Goal: Check status: Check status

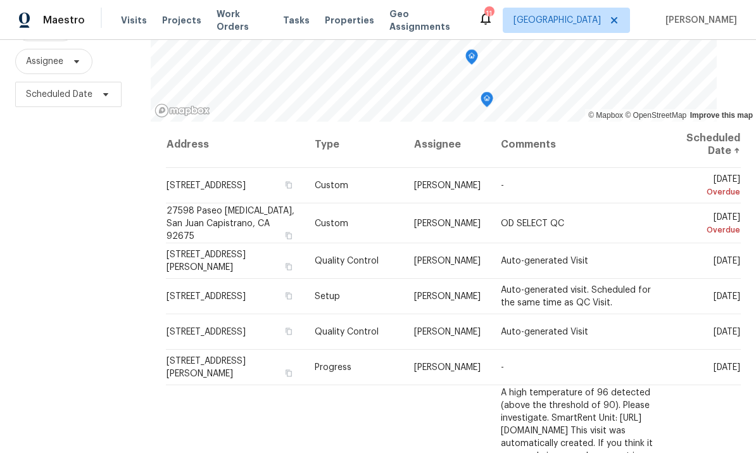
scroll to position [147, 0]
click at [0, 0] on icon at bounding box center [0, 0] width 0 height 0
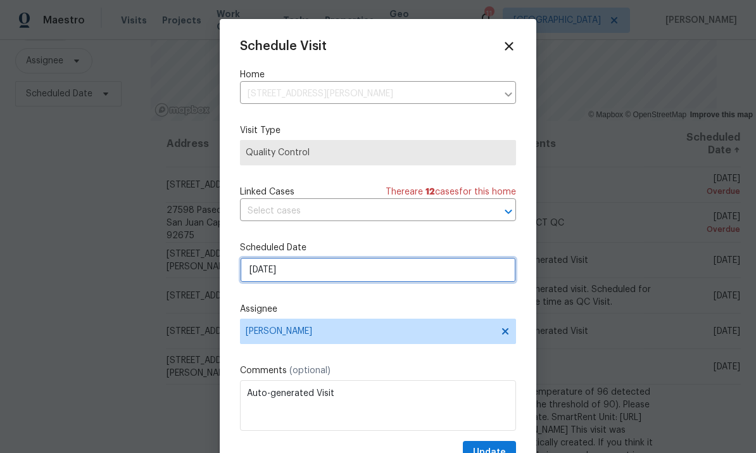
click at [336, 277] on input "[DATE]" at bounding box center [378, 269] width 276 height 25
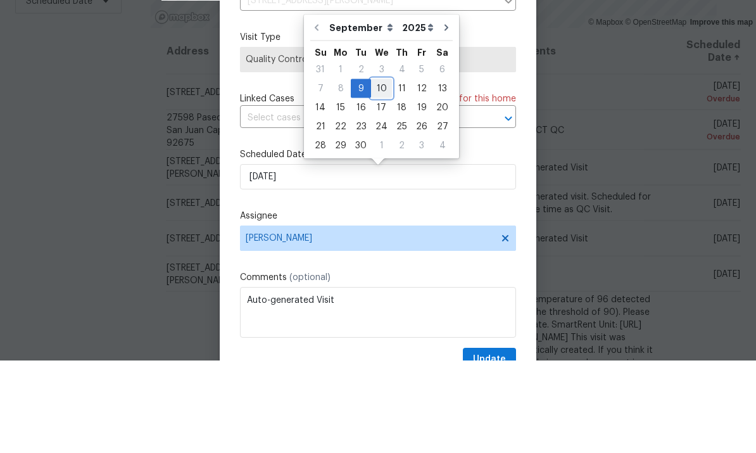
click at [380, 172] on div "10" at bounding box center [381, 181] width 21 height 18
type input "[DATE]"
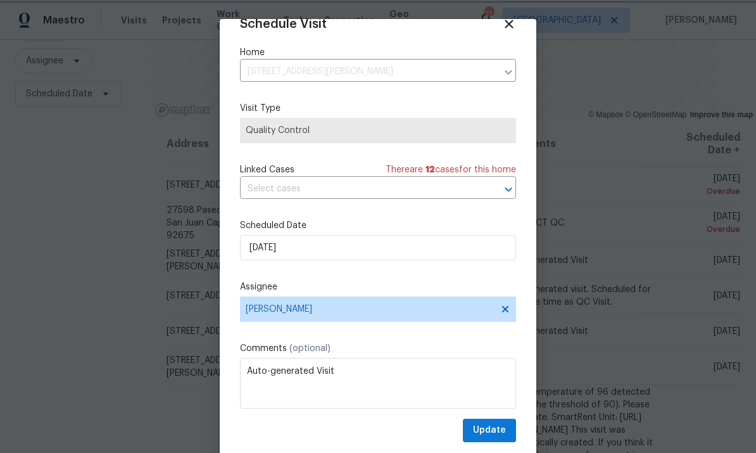
scroll to position [25, 0]
click at [498, 427] on span "Update" at bounding box center [489, 430] width 33 height 16
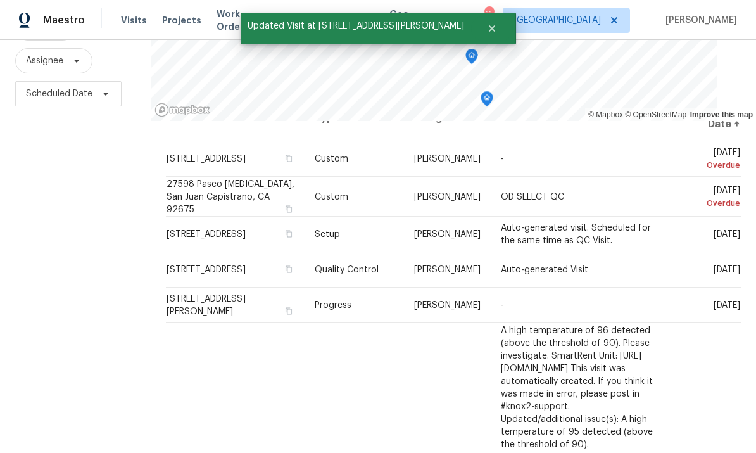
scroll to position [27, 0]
click at [36, 242] on div "Filters Reset ​ Type Assignee Scheduled Date" at bounding box center [75, 207] width 151 height 552
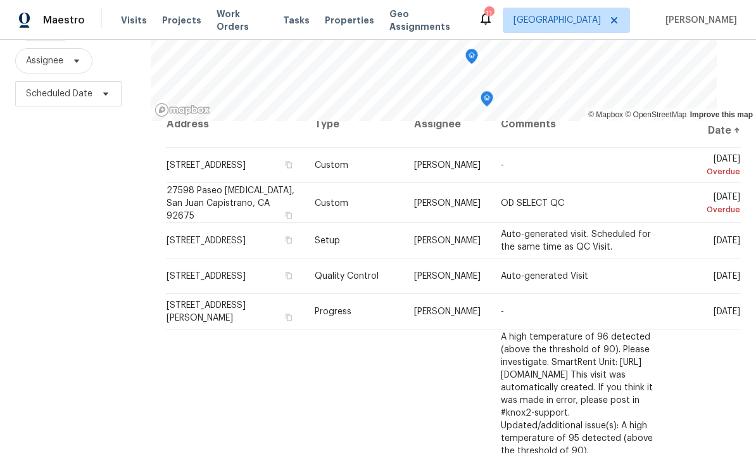
scroll to position [20, 0]
click at [0, 0] on icon at bounding box center [0, 0] width 0 height 0
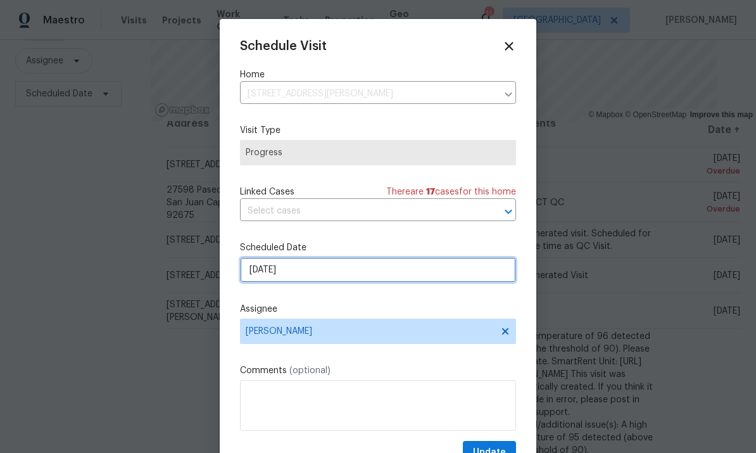
click at [334, 273] on input "[DATE]" at bounding box center [378, 269] width 276 height 25
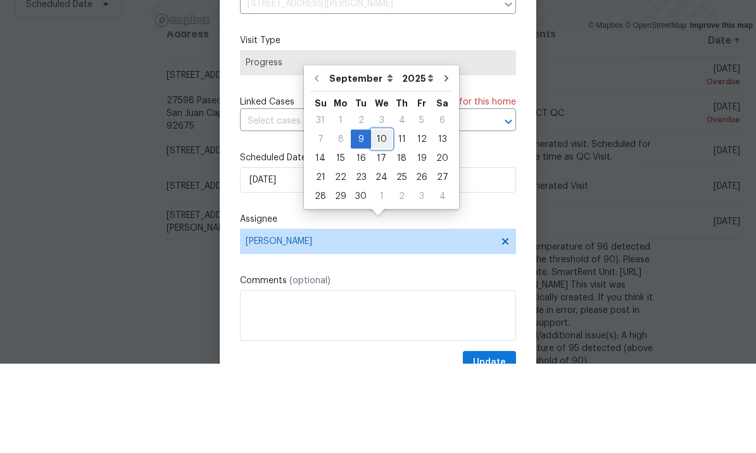
click at [376, 220] on div "10" at bounding box center [381, 229] width 21 height 18
type input "[DATE]"
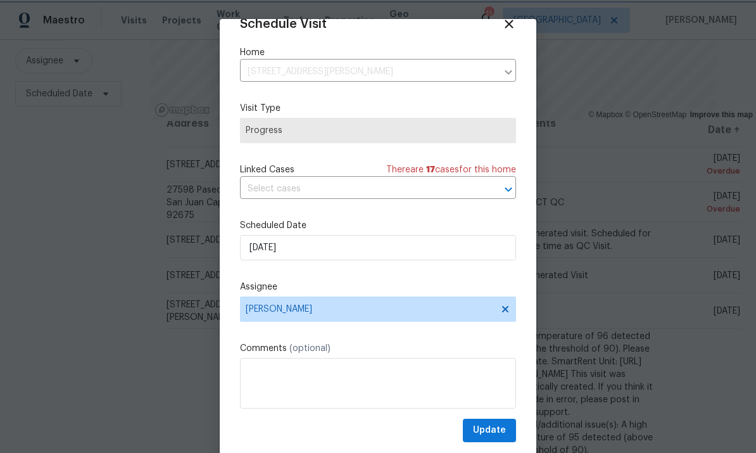
scroll to position [25, 0]
click at [497, 431] on span "Update" at bounding box center [489, 430] width 33 height 16
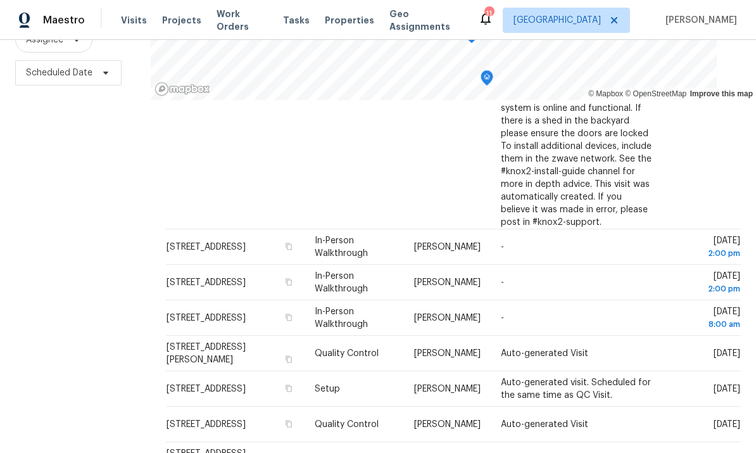
scroll to position [1033, 0]
click at [0, 0] on icon at bounding box center [0, 0] width 0 height 0
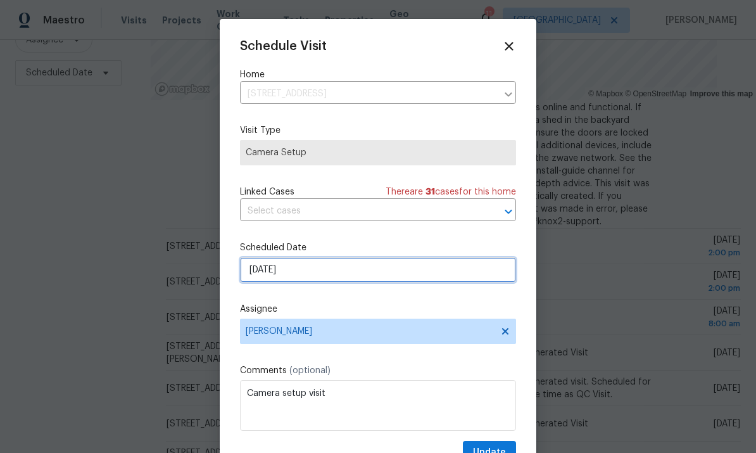
click at [346, 272] on input "[DATE]" at bounding box center [378, 269] width 276 height 25
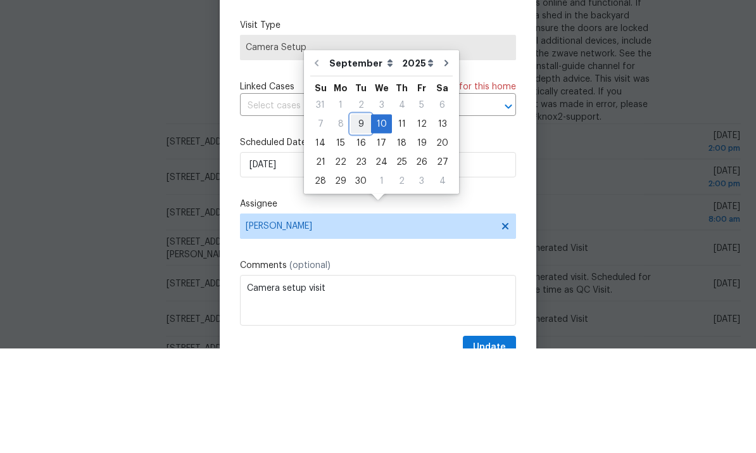
click at [360, 220] on div "9" at bounding box center [361, 229] width 20 height 18
type input "[DATE]"
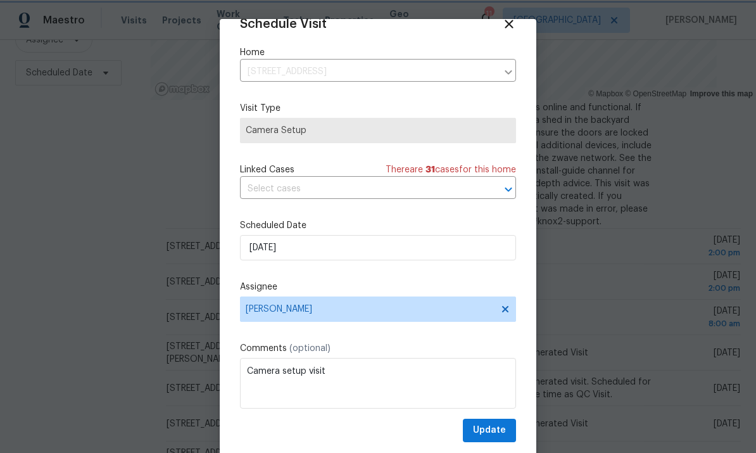
scroll to position [25, 0]
click at [493, 430] on span "Update" at bounding box center [489, 430] width 33 height 16
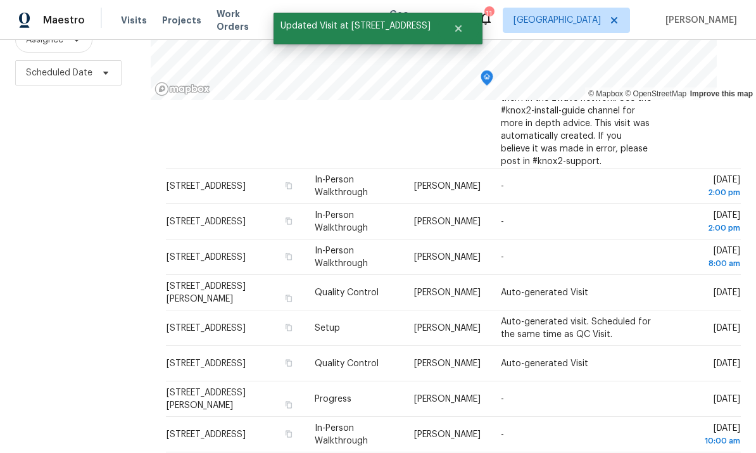
scroll to position [1128, 0]
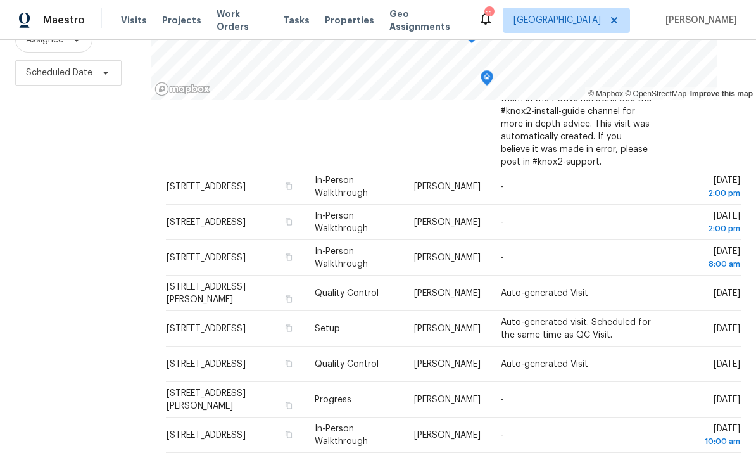
click at [0, 0] on icon at bounding box center [0, 0] width 0 height 0
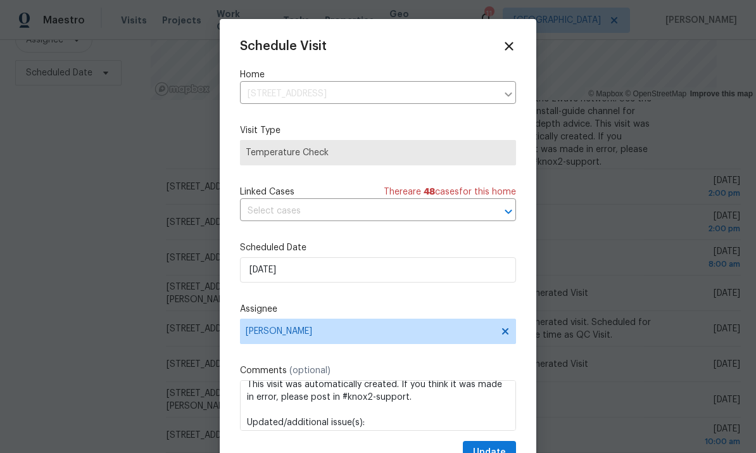
scroll to position [113, 0]
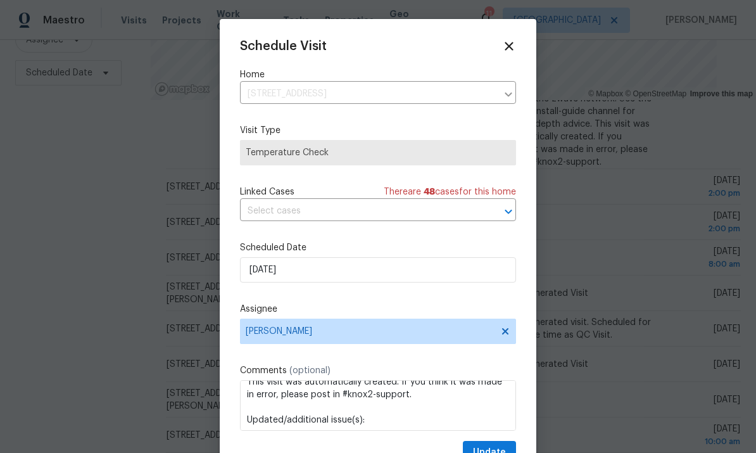
click at [507, 49] on icon at bounding box center [509, 46] width 8 height 8
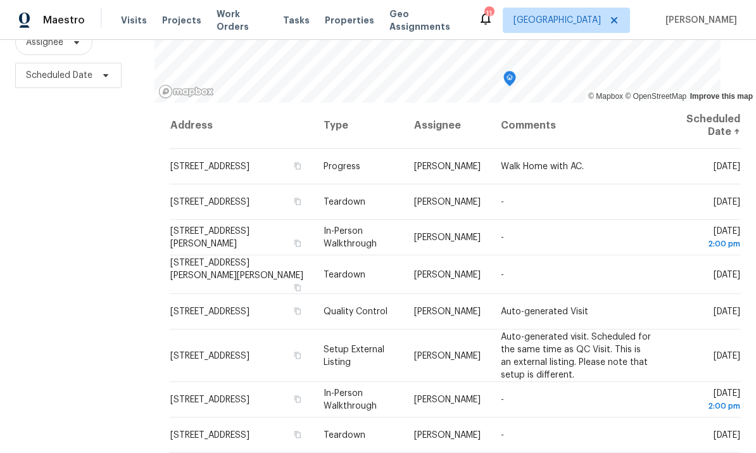
scroll to position [164, 0]
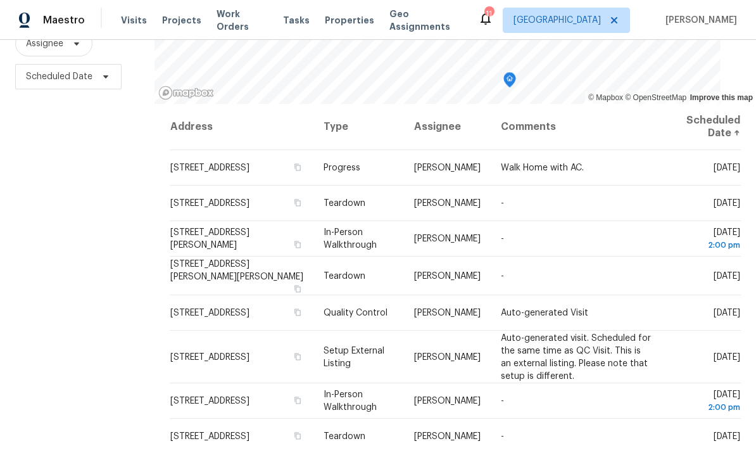
click at [0, 0] on icon at bounding box center [0, 0] width 0 height 0
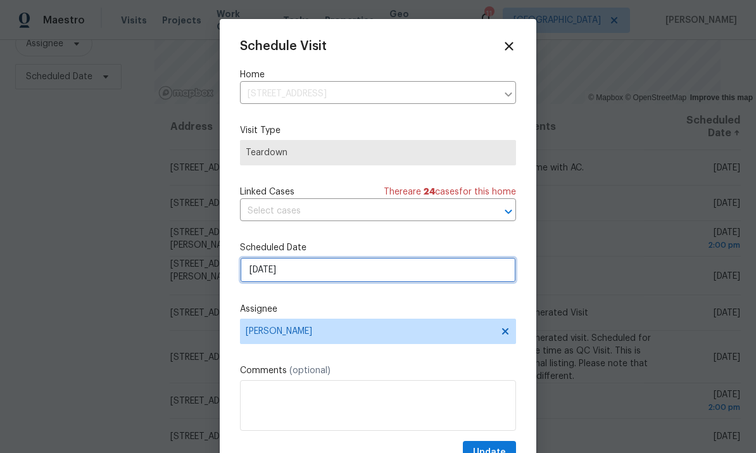
click at [342, 274] on input "[DATE]" at bounding box center [378, 269] width 276 height 25
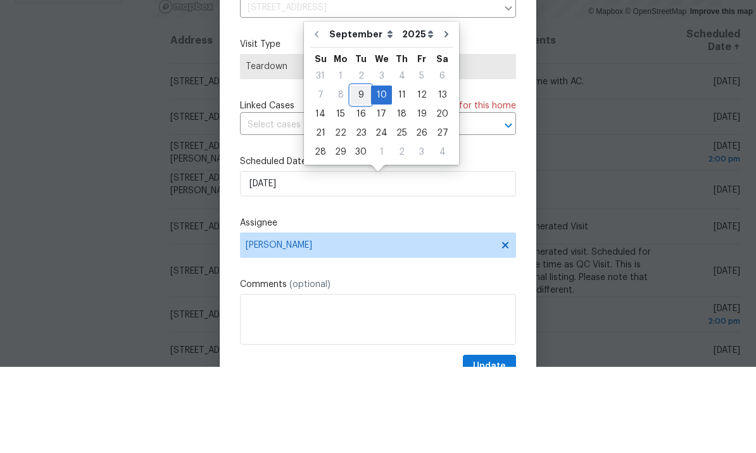
click at [358, 172] on div "9" at bounding box center [361, 181] width 20 height 18
type input "[DATE]"
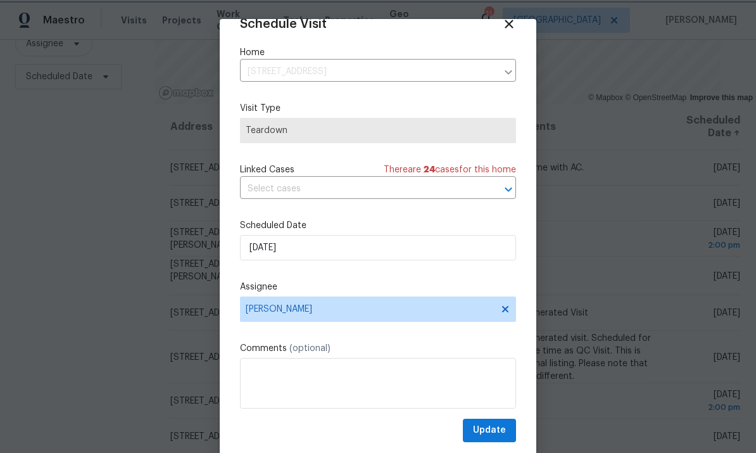
scroll to position [25, 0]
click at [495, 427] on span "Update" at bounding box center [489, 430] width 33 height 16
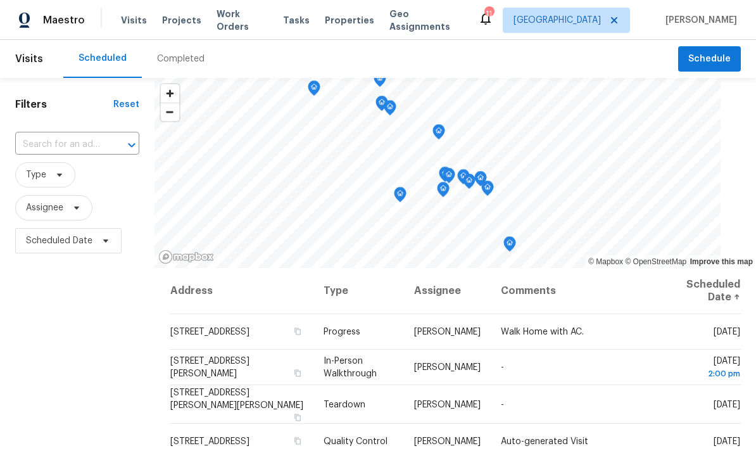
scroll to position [0, 0]
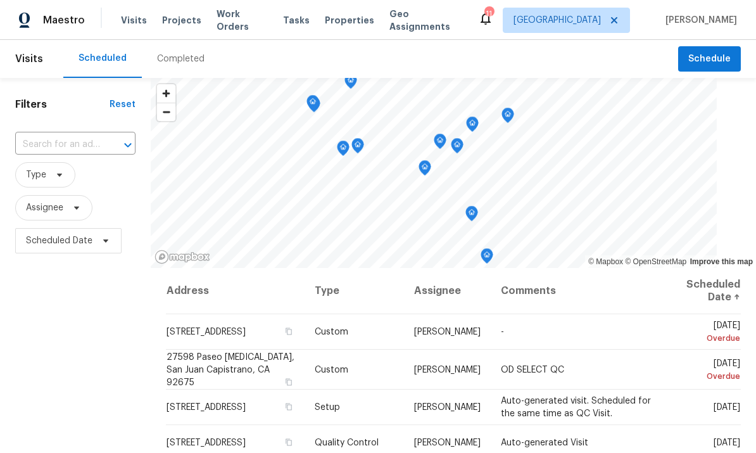
click at [240, 24] on span "Work Orders" at bounding box center [242, 20] width 51 height 25
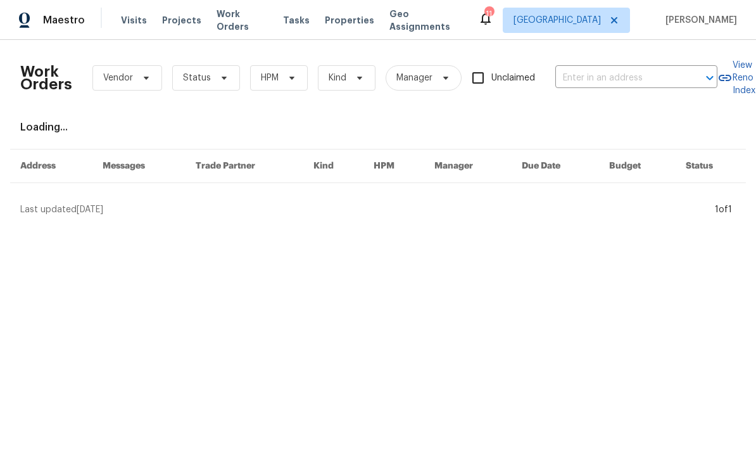
click at [616, 75] on input "text" at bounding box center [618, 78] width 127 height 20
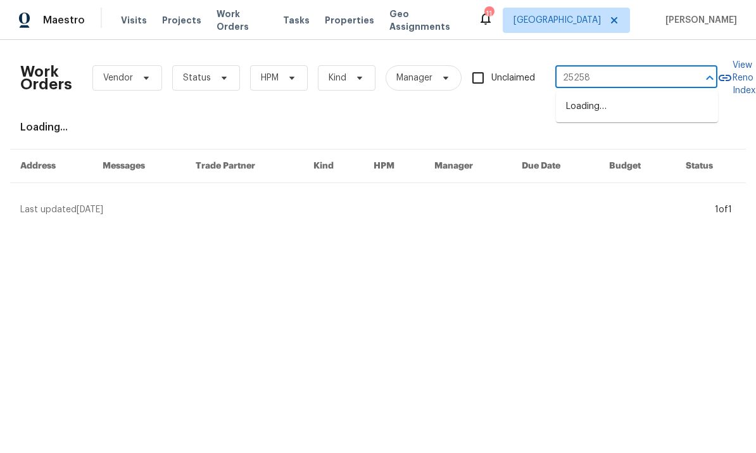
type input "25258"
click at [603, 113] on li "[STREET_ADDRESS]" at bounding box center [637, 106] width 162 height 21
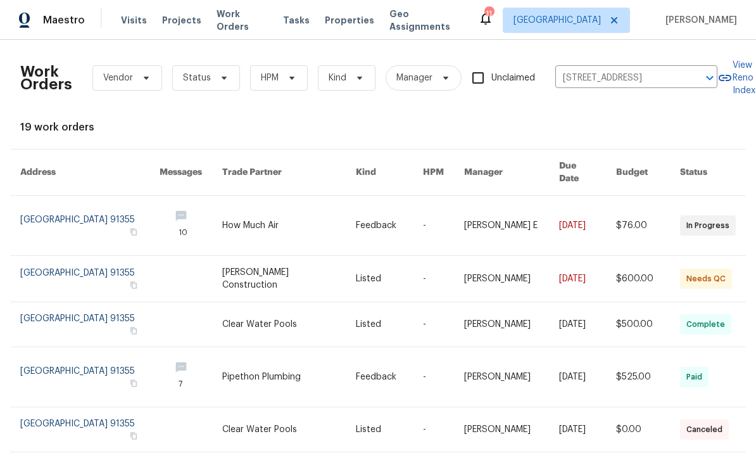
click at [62, 267] on link at bounding box center [89, 279] width 139 height 46
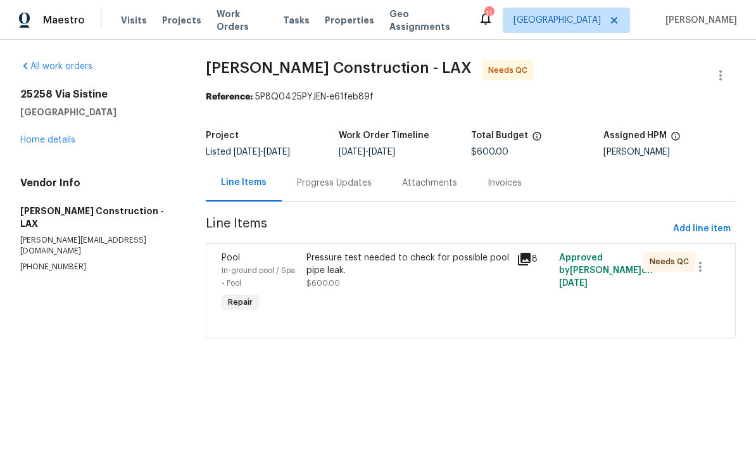
click at [43, 138] on link "Home details" at bounding box center [47, 140] width 55 height 9
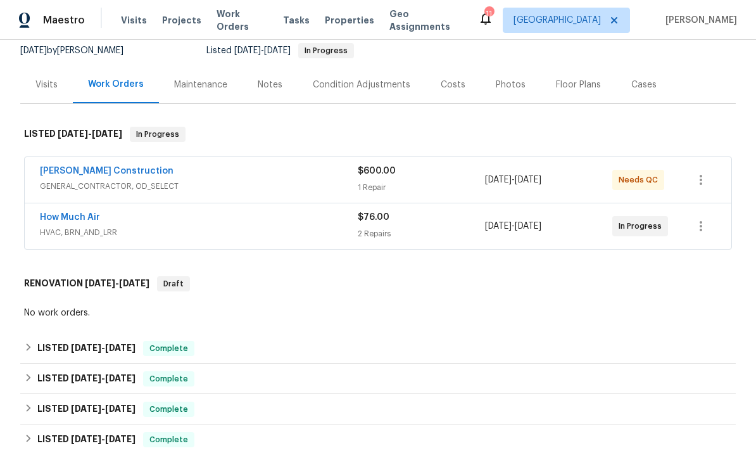
scroll to position [127, 0]
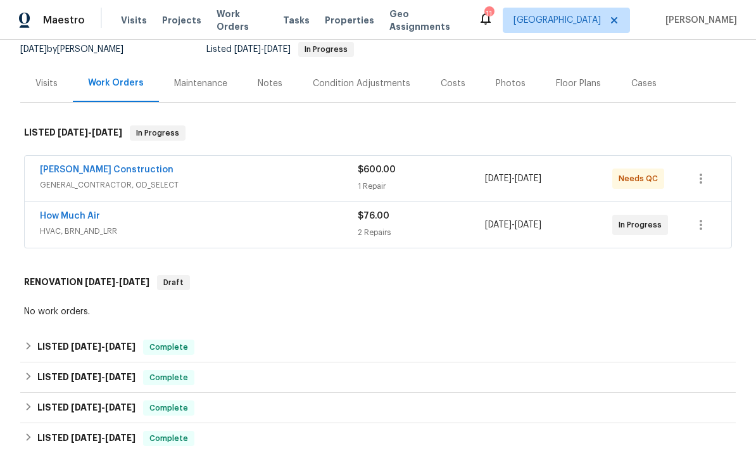
click at [70, 212] on link "How Much Air" at bounding box center [70, 215] width 60 height 9
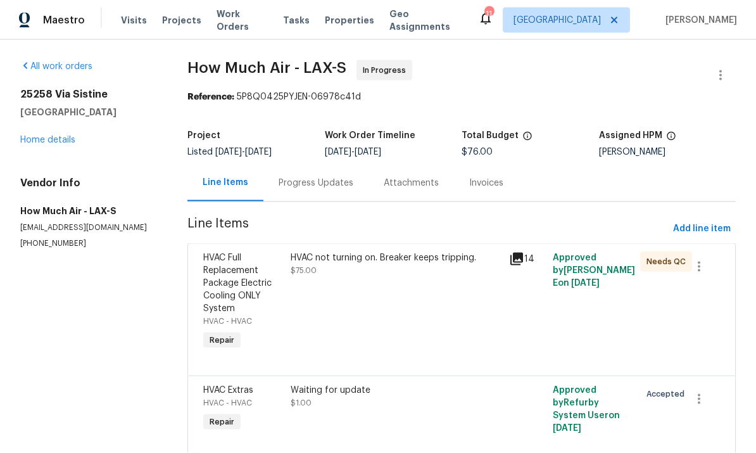
scroll to position [42, 0]
click at [337, 177] on div "Progress Updates" at bounding box center [316, 183] width 75 height 13
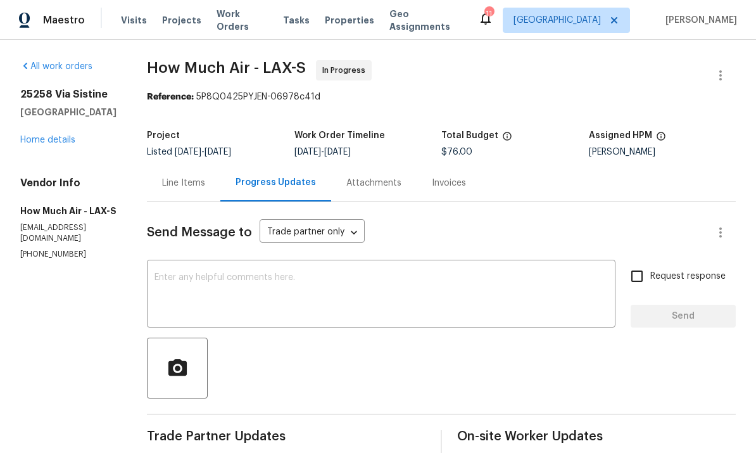
click at [43, 136] on link "Home details" at bounding box center [47, 140] width 55 height 9
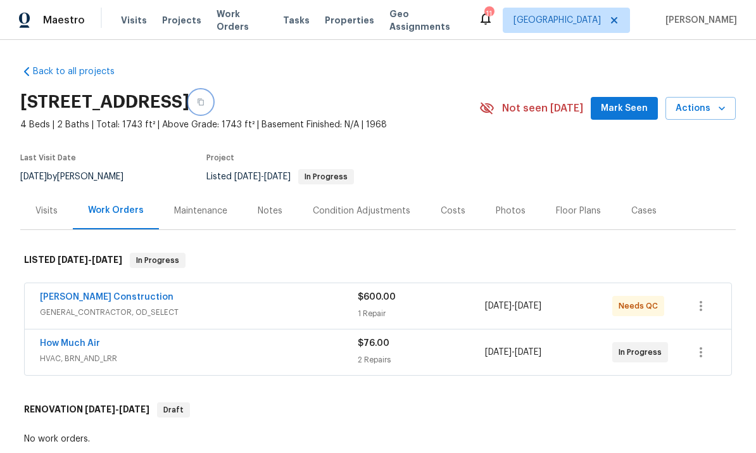
click at [205, 98] on icon "button" at bounding box center [201, 102] width 8 height 8
click at [75, 339] on link "How Much Air" at bounding box center [70, 343] width 60 height 9
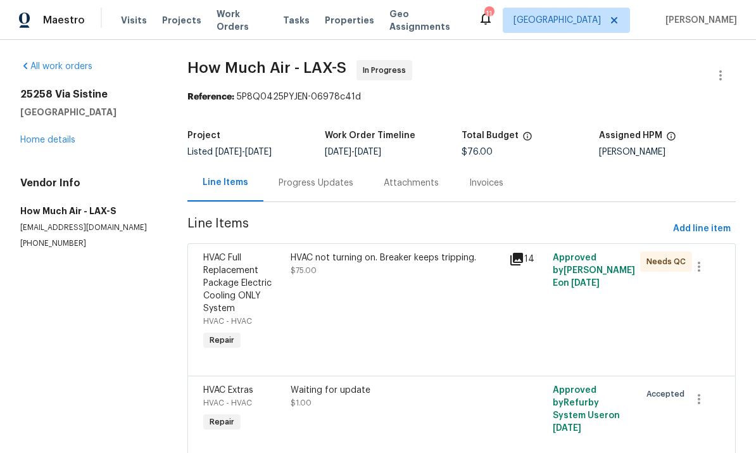
click at [296, 184] on div "Progress Updates" at bounding box center [316, 183] width 75 height 13
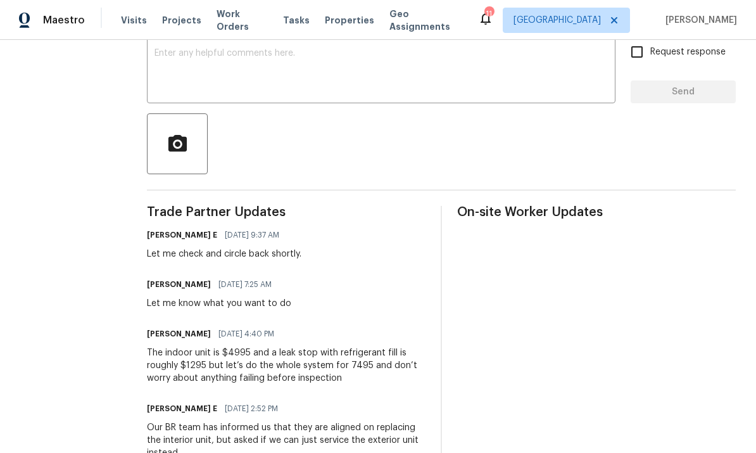
scroll to position [237, 0]
